Goal: Information Seeking & Learning: Learn about a topic

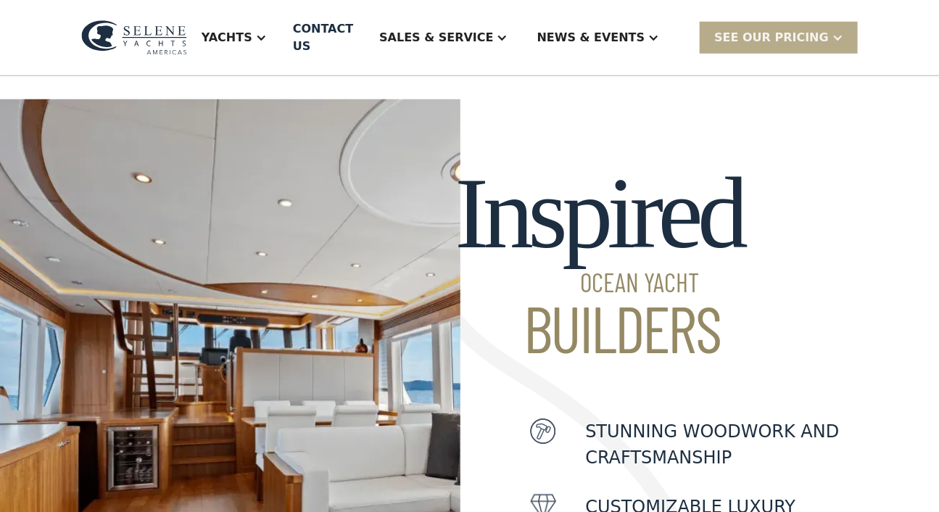
scroll to position [321, 0]
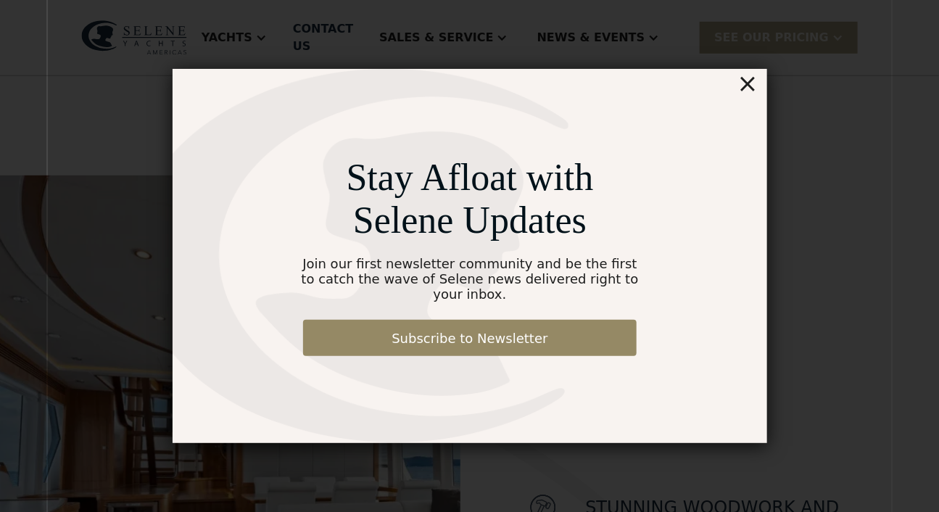
click at [751, 86] on div "×" at bounding box center [747, 83] width 21 height 29
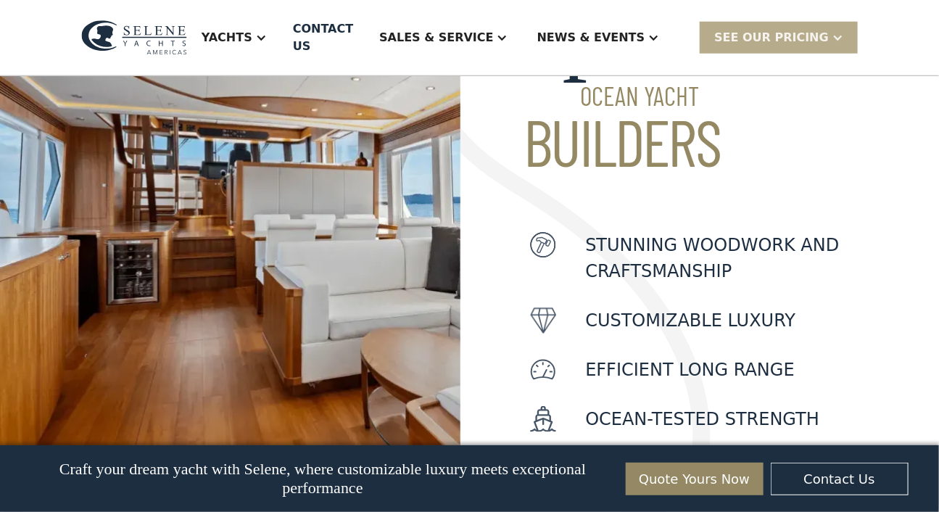
scroll to position [591, 0]
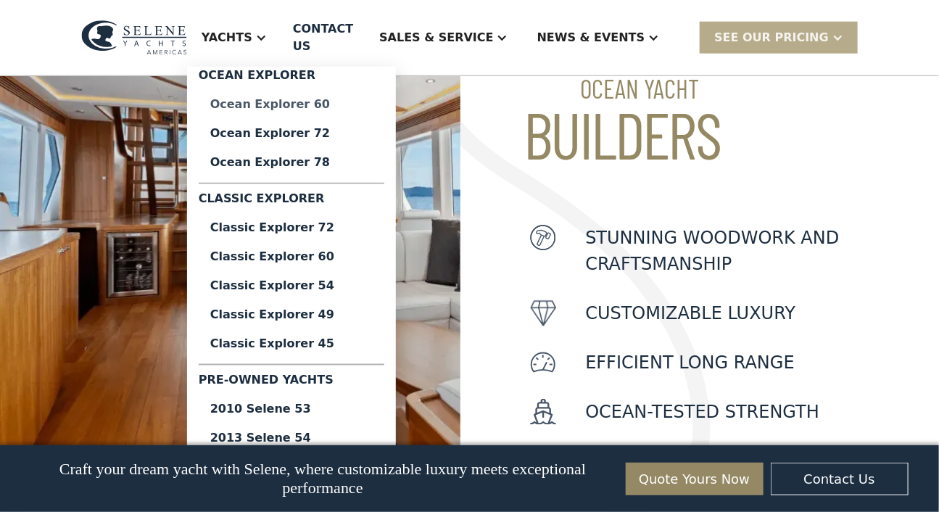
click at [290, 107] on div "Ocean Explorer 60" at bounding box center [291, 105] width 162 height 12
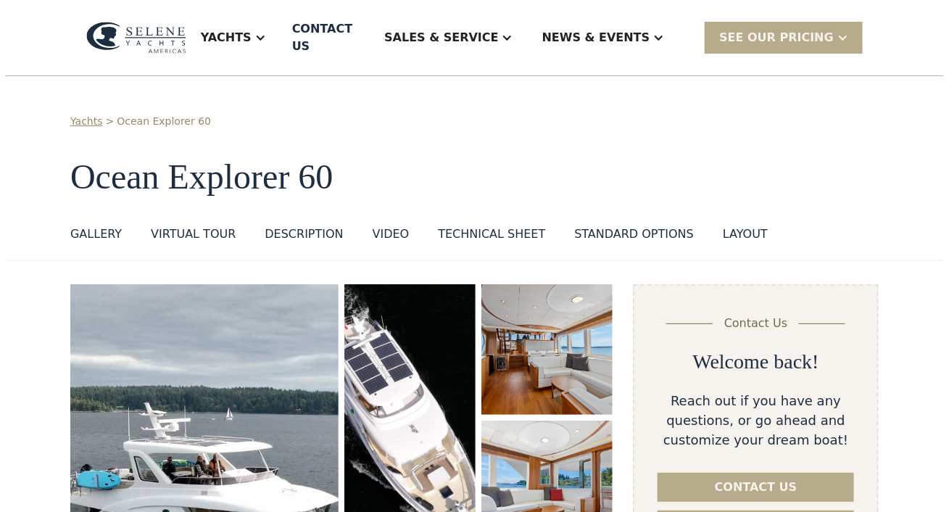
scroll to position [228, 0]
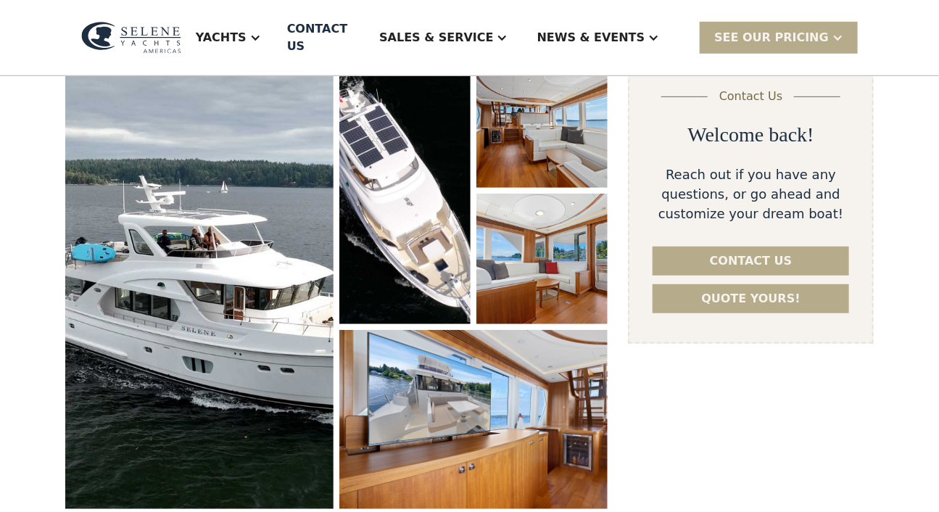
click at [504, 104] on img "open lightbox" at bounding box center [541, 122] width 131 height 130
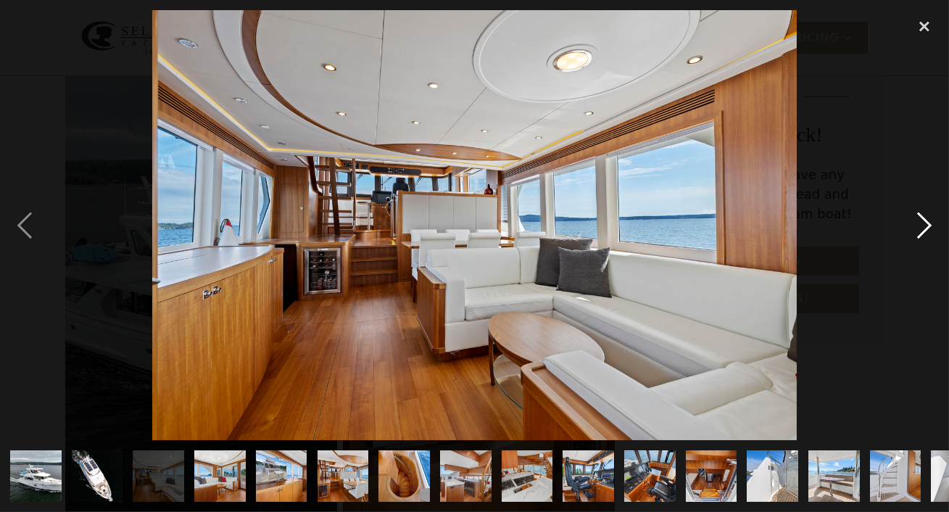
click at [929, 217] on div "next image" at bounding box center [924, 225] width 49 height 430
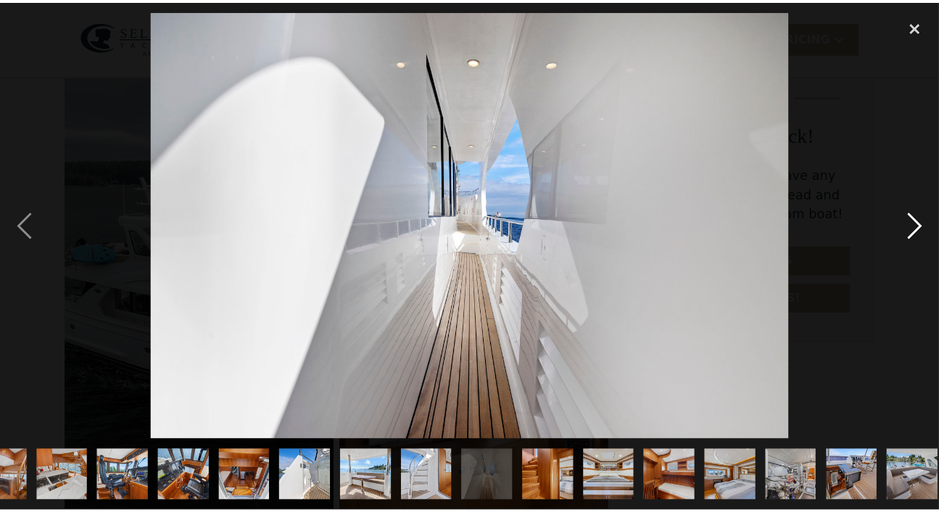
scroll to position [0, 597]
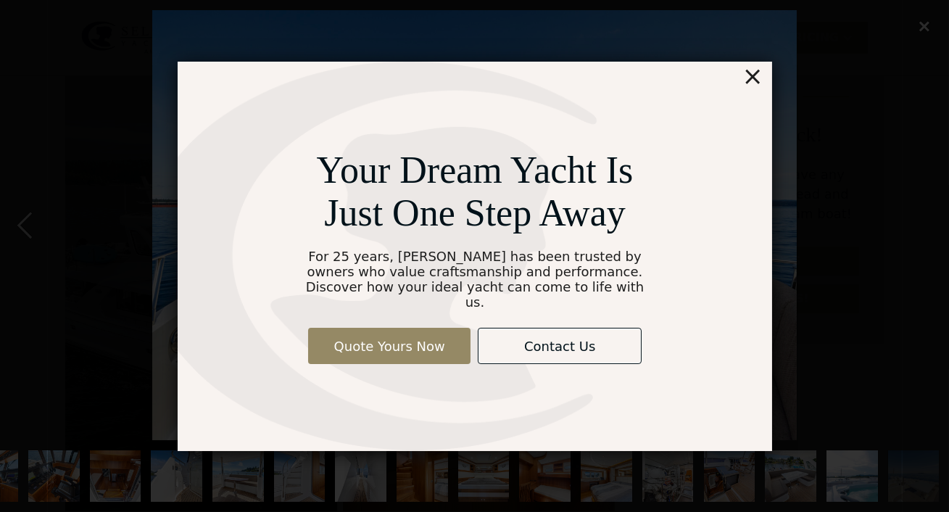
click at [923, 26] on div "Your Dream Yacht Is Just One Step Away For 25 years, Selene has been trusted by…" at bounding box center [474, 256] width 949 height 512
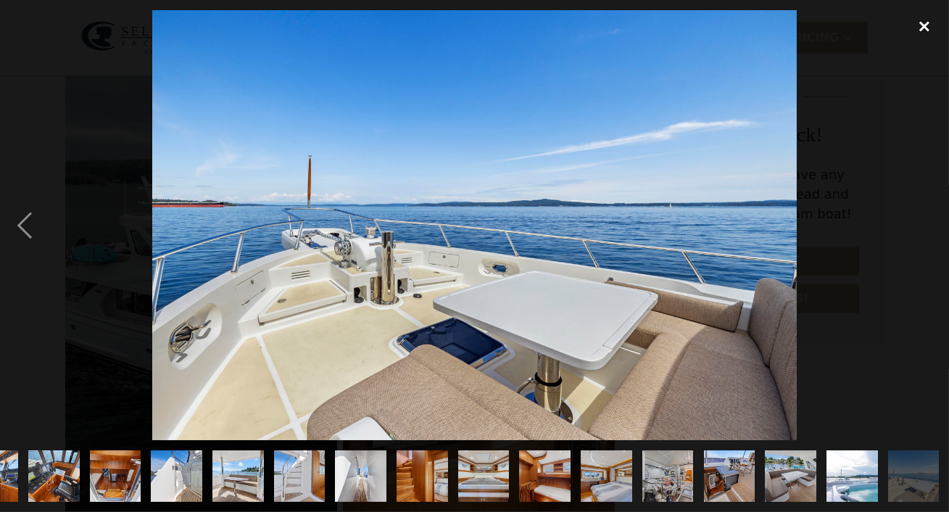
click at [927, 30] on div "close lightbox" at bounding box center [924, 26] width 49 height 32
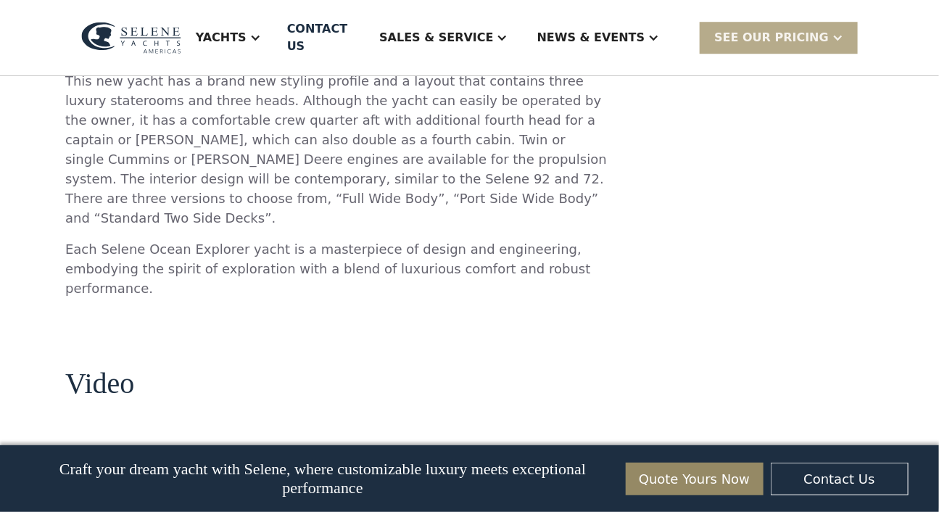
scroll to position [1419, 0]
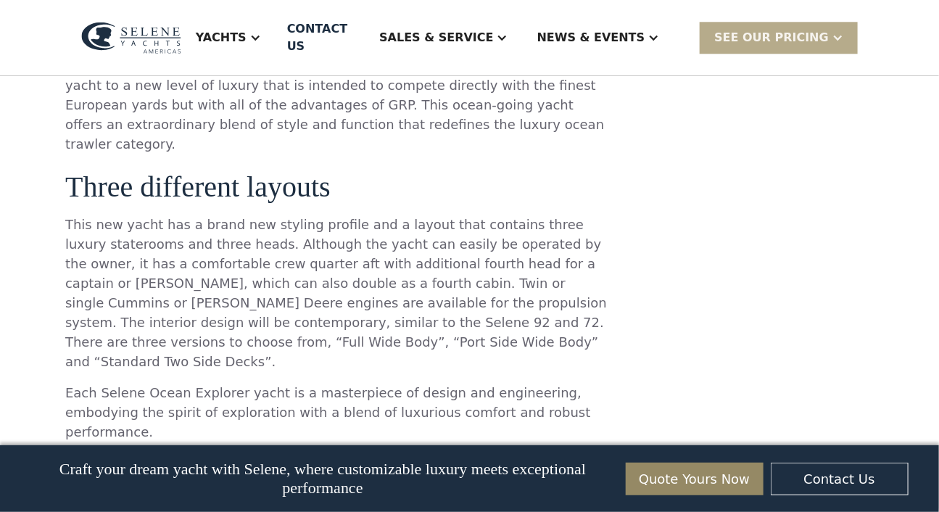
click at [172, 215] on p "This new yacht has a brand new styling profile and a layout that contains three…" at bounding box center [336, 293] width 542 height 157
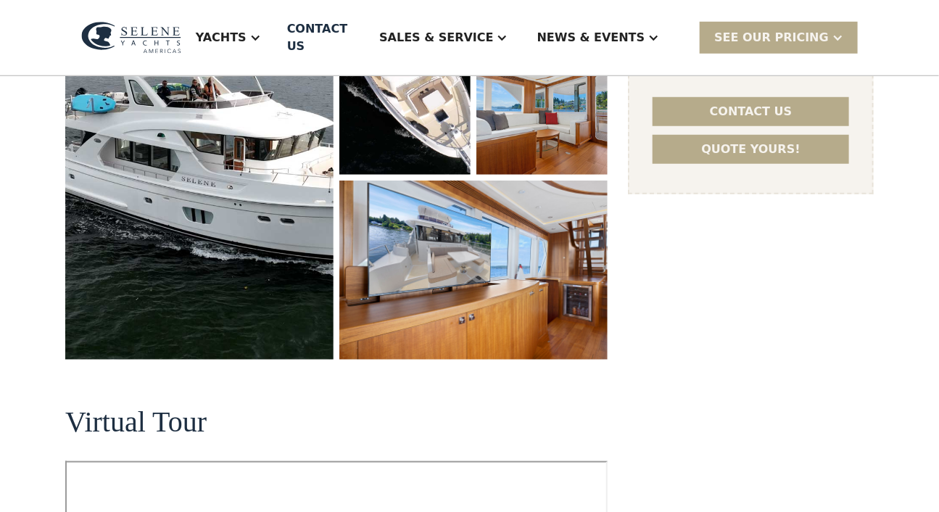
scroll to position [0, 0]
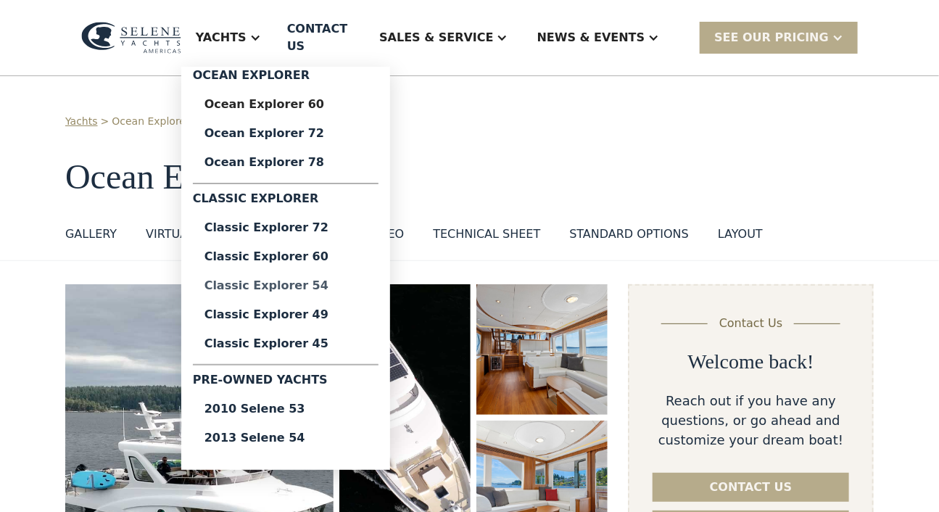
click at [287, 280] on div "Classic Explorer 54" at bounding box center [285, 286] width 162 height 12
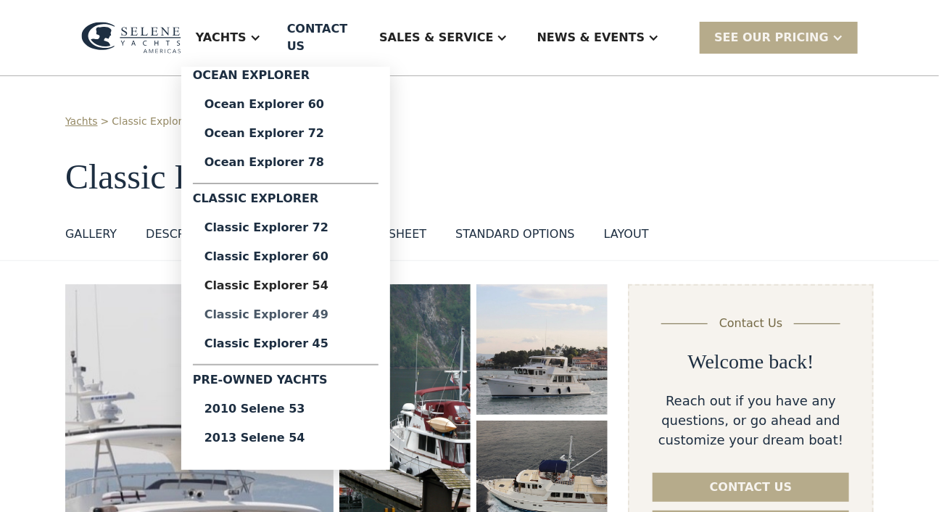
click at [297, 309] on div "Classic Explorer 49" at bounding box center [285, 315] width 162 height 12
